Goal: Task Accomplishment & Management: Manage account settings

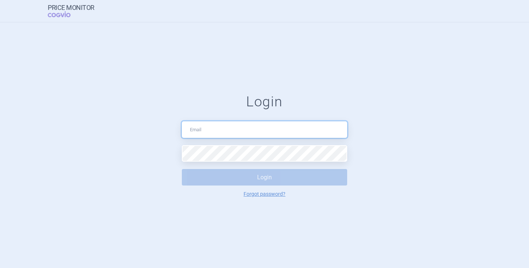
drag, startPoint x: 0, startPoint y: 0, endPoint x: 260, endPoint y: 99, distance: 278.6
click at [242, 130] on input "text" at bounding box center [264, 130] width 165 height 17
type input "katerina.novakova@iqvia.com"
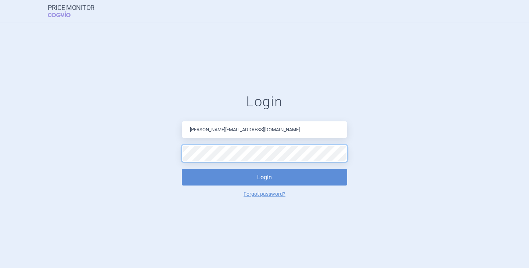
click at [182, 169] on button "Login" at bounding box center [264, 177] width 165 height 17
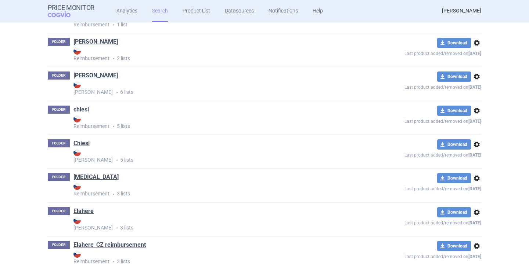
scroll to position [220, 0]
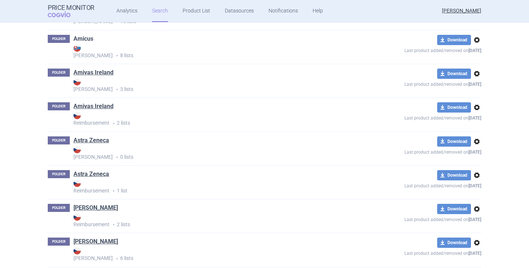
click at [81, 37] on link "Amicus" at bounding box center [83, 39] width 20 height 8
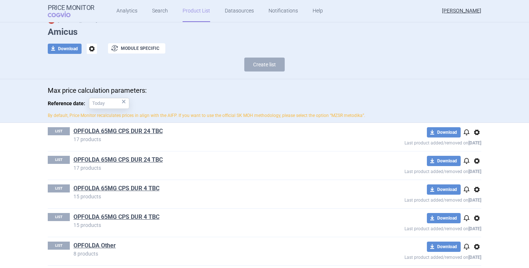
scroll to position [73, 0]
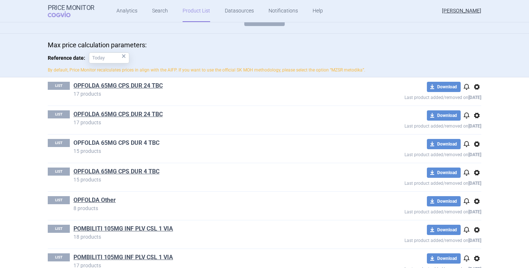
click at [130, 140] on link "OPFOLDA 65MG CPS DUR 4 TBC" at bounding box center [116, 143] width 86 height 8
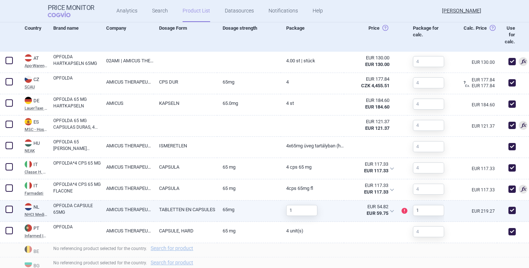
scroll to position [307, 0]
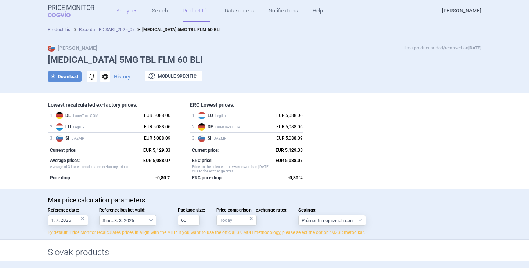
click at [125, 8] on link "Analytics" at bounding box center [126, 11] width 21 height 22
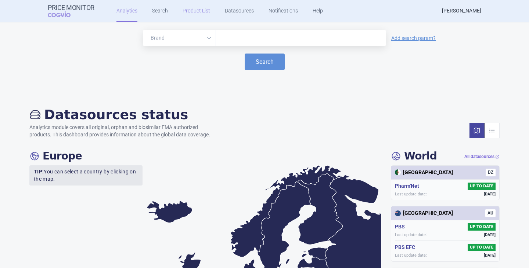
click at [192, 18] on link "Product List" at bounding box center [196, 11] width 28 height 22
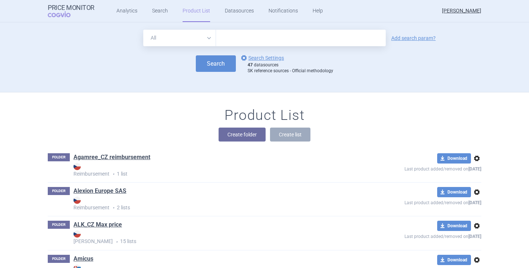
scroll to position [70, 0]
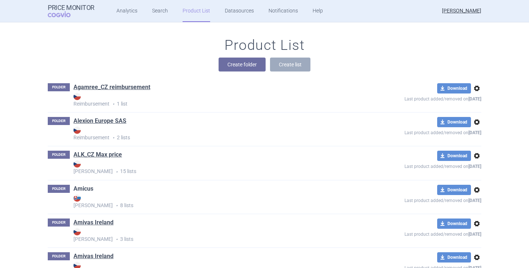
click at [84, 189] on link "Amicus" at bounding box center [83, 189] width 20 height 8
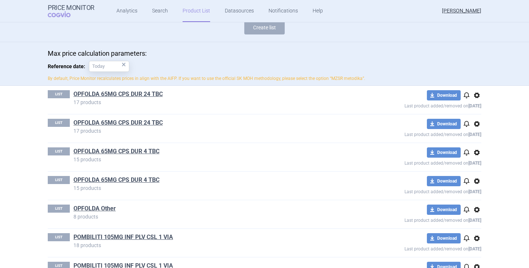
scroll to position [73, 0]
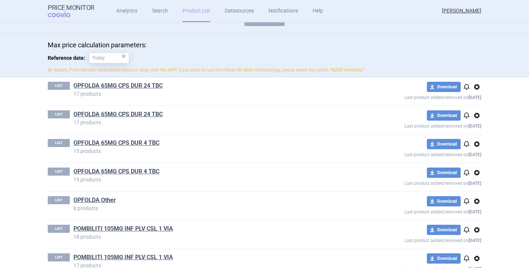
click at [476, 87] on span "options" at bounding box center [476, 87] width 9 height 9
click at [477, 132] on button "Delete" at bounding box center [473, 129] width 23 height 11
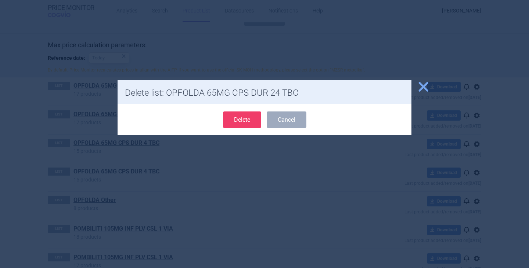
click at [252, 119] on button "Delete" at bounding box center [242, 120] width 38 height 17
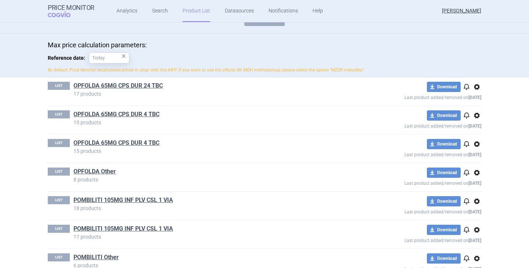
click at [473, 91] on div "download Download notifications options Last product added/removed on [DATE]" at bounding box center [416, 91] width 130 height 19
click at [473, 87] on span "options" at bounding box center [476, 87] width 9 height 9
click at [506, 105] on section "Product List Amicus Max Price Last product added/removed on [DATE] Amicus downl…" at bounding box center [264, 145] width 529 height 246
click at [475, 143] on span "options" at bounding box center [476, 144] width 9 height 9
click at [475, 187] on button "Delete" at bounding box center [473, 187] width 23 height 11
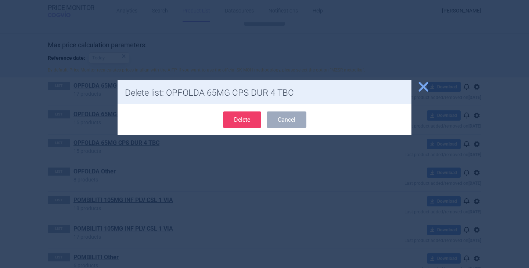
click at [228, 115] on button "Delete" at bounding box center [242, 120] width 38 height 17
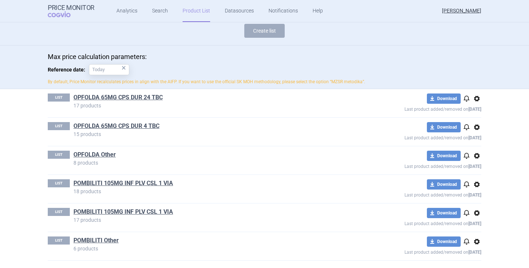
scroll to position [62, 0]
click at [473, 154] on span "options" at bounding box center [476, 156] width 9 height 9
click at [473, 198] on button "Delete" at bounding box center [473, 199] width 23 height 11
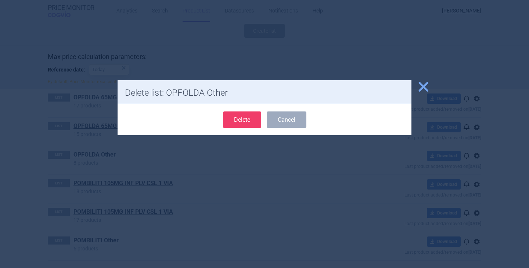
click at [244, 121] on button "Delete" at bounding box center [242, 120] width 38 height 17
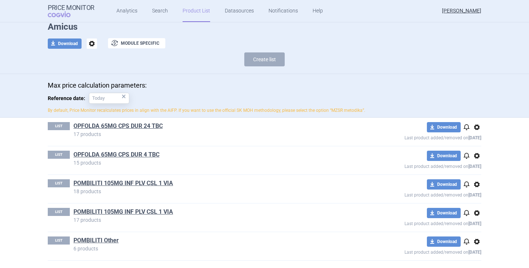
click at [474, 183] on span "options" at bounding box center [476, 184] width 9 height 9
click at [473, 227] on button "Delete" at bounding box center [473, 227] width 23 height 11
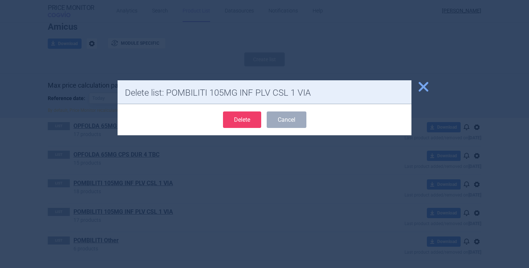
click at [251, 122] on button "Delete" at bounding box center [242, 120] width 38 height 17
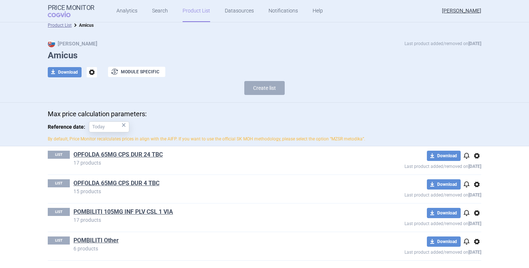
scroll to position [4, 0]
click at [475, 243] on span "options" at bounding box center [476, 242] width 9 height 9
click at [469, 256] on button "Delete" at bounding box center [473, 256] width 23 height 11
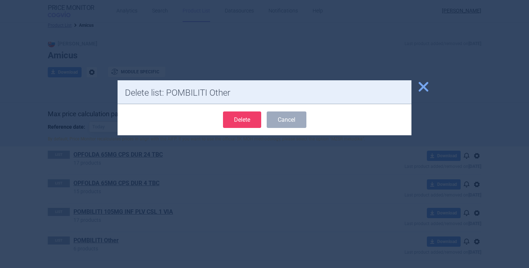
click at [240, 120] on button "Delete" at bounding box center [242, 120] width 38 height 17
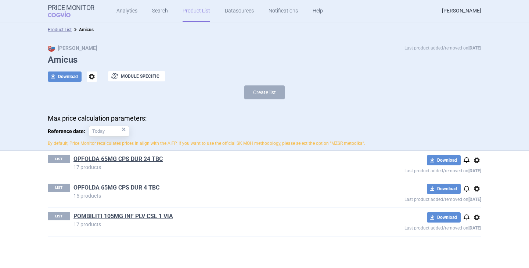
click at [139, 188] on link "OPFOLDA 65MG CPS DUR 4 TBC" at bounding box center [116, 188] width 86 height 8
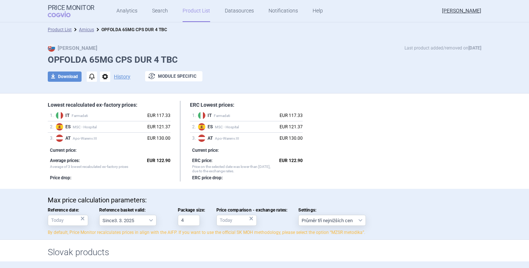
click at [82, 28] on link "Amicus" at bounding box center [86, 29] width 15 height 5
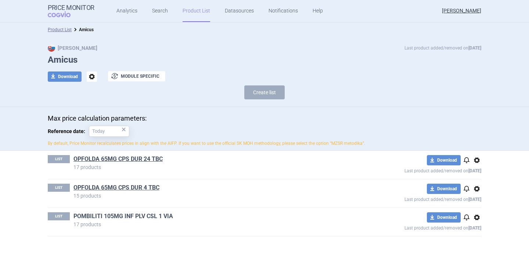
click at [90, 214] on link "POMBILITI 105MG INF PLV CSL 1 VIA" at bounding box center [123, 217] width 100 height 8
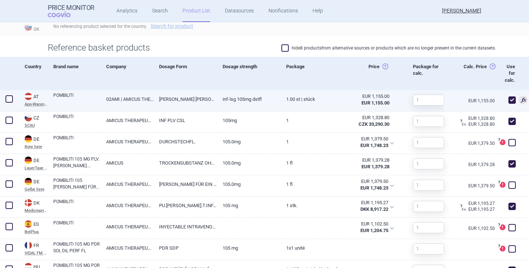
scroll to position [268, 0]
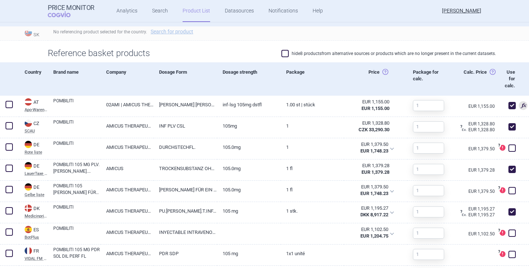
drag, startPoint x: 286, startPoint y: 57, endPoint x: 283, endPoint y: 52, distance: 5.3
click at [284, 53] on span at bounding box center [284, 53] width 7 height 7
checkbox input "true"
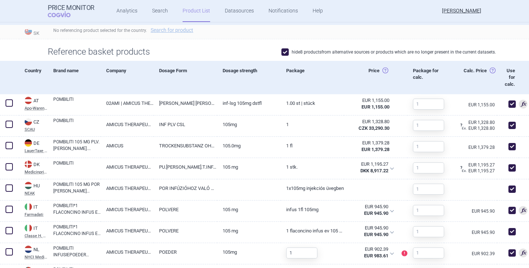
scroll to position [0, 0]
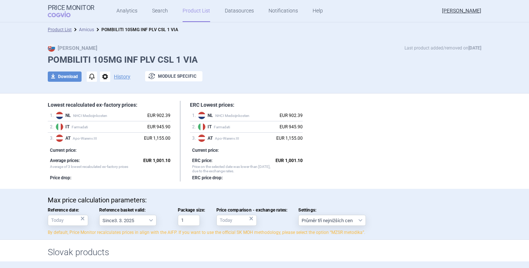
click at [84, 32] on link "Amicus" at bounding box center [86, 29] width 15 height 5
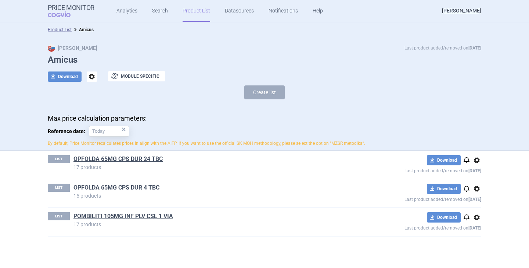
click at [135, 186] on link "OPFOLDA 65MG CPS DUR 4 TBC" at bounding box center [116, 188] width 86 height 8
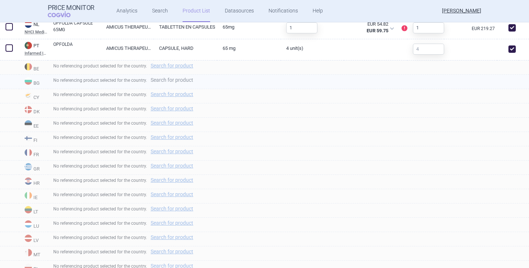
scroll to position [564, 0]
